Goal: Find specific page/section: Find specific page/section

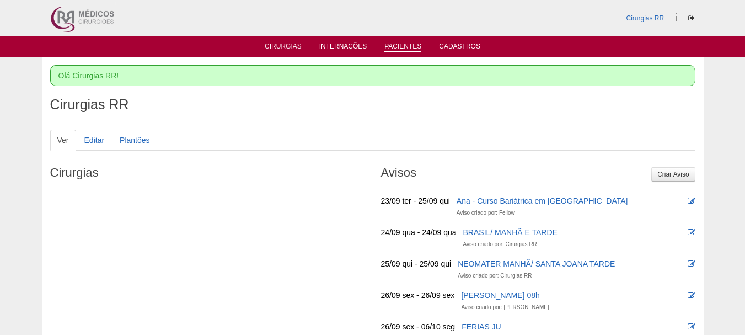
click at [399, 47] on link "Pacientes" at bounding box center [403, 46] width 37 height 9
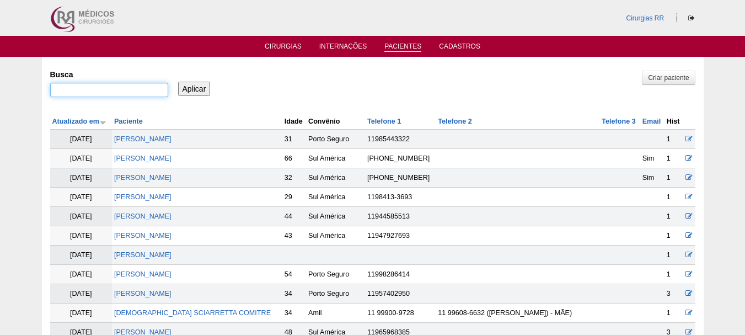
click at [115, 86] on input "Busca" at bounding box center [109, 90] width 118 height 14
paste input "EDNA ROSA DE SOUSA SILVA"
type input "EDNA ROSA DE SOUSA SILVA"
click at [205, 83] on input "Aplicar" at bounding box center [194, 89] width 33 height 14
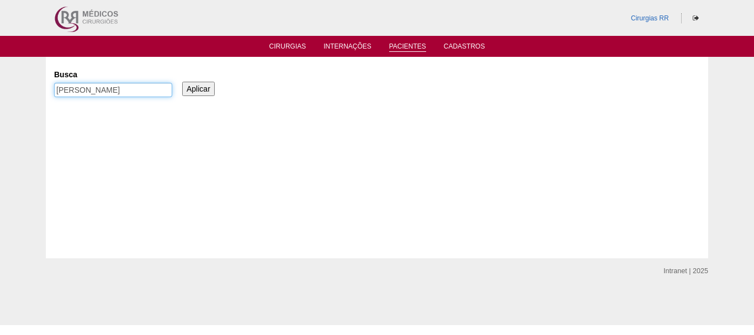
click at [169, 90] on input "EDNA ROSA DE SOUSA SILVA" at bounding box center [113, 90] width 118 height 14
type input "[PERSON_NAME]"
click at [196, 90] on input "Aplicar" at bounding box center [198, 89] width 33 height 14
click at [146, 94] on input "[PERSON_NAME]" at bounding box center [113, 90] width 118 height 14
type input "[PERSON_NAME]"
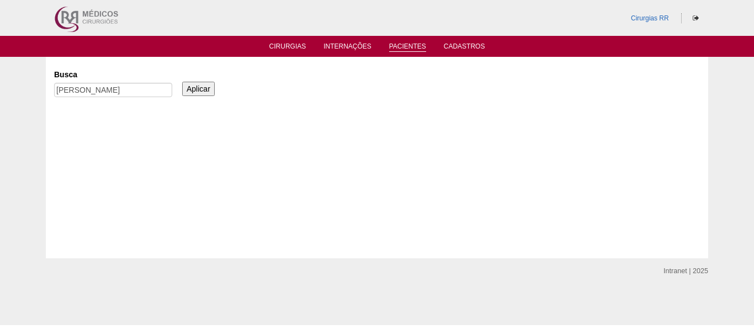
click at [204, 86] on input "Aplicar" at bounding box center [198, 89] width 33 height 14
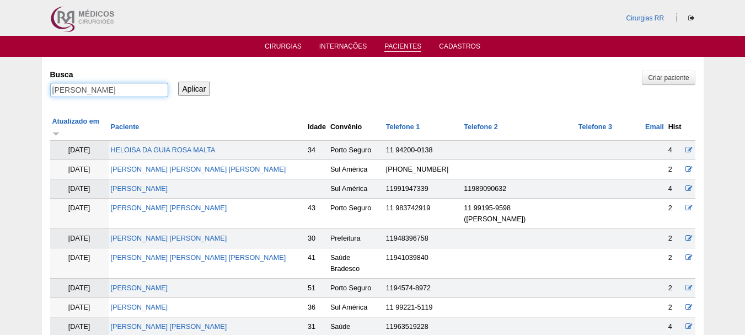
click at [114, 90] on input "EDNA ROSA" at bounding box center [109, 90] width 118 height 14
click at [51, 87] on input "EDNA"" at bounding box center [109, 90] width 118 height 14
type input ""[PERSON_NAME]""
click at [200, 88] on input "Aplicar" at bounding box center [194, 89] width 33 height 14
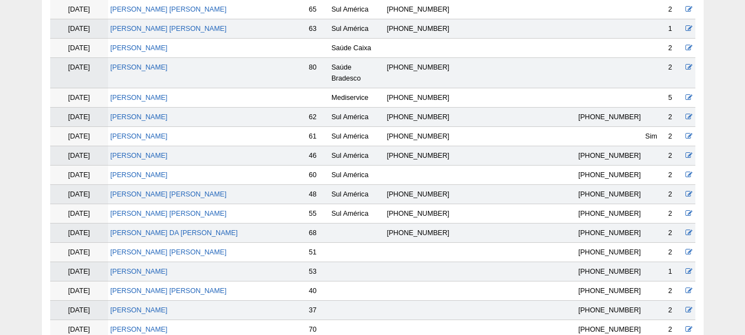
scroll to position [604, 0]
